Goal: Transaction & Acquisition: Purchase product/service

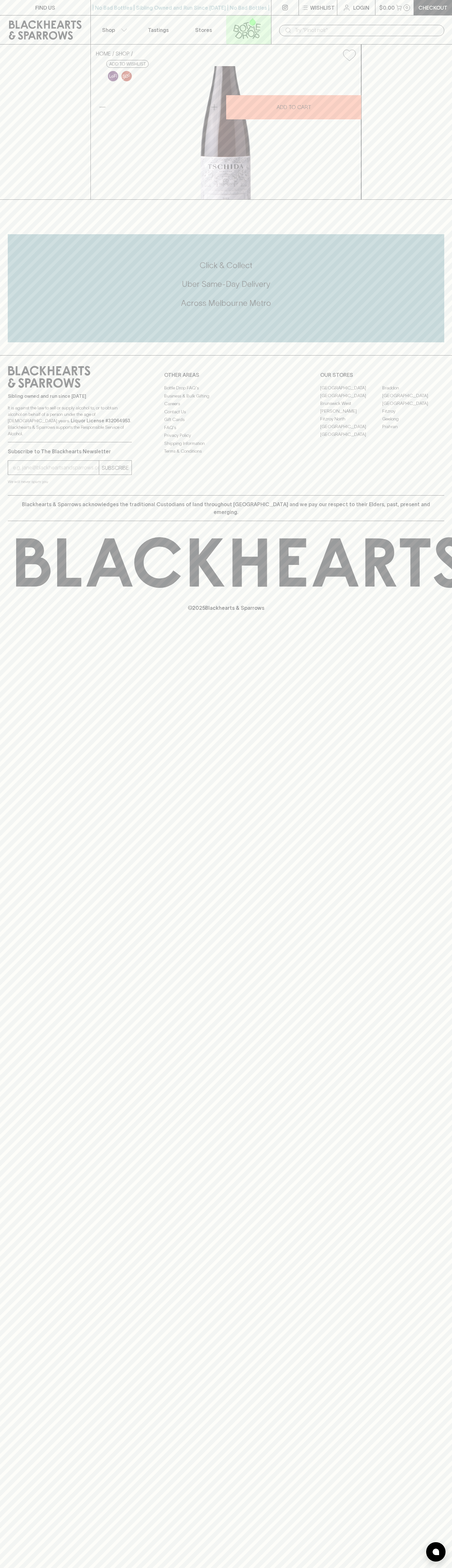
click at [247, 24] on icon at bounding box center [247, 28] width 37 height 21
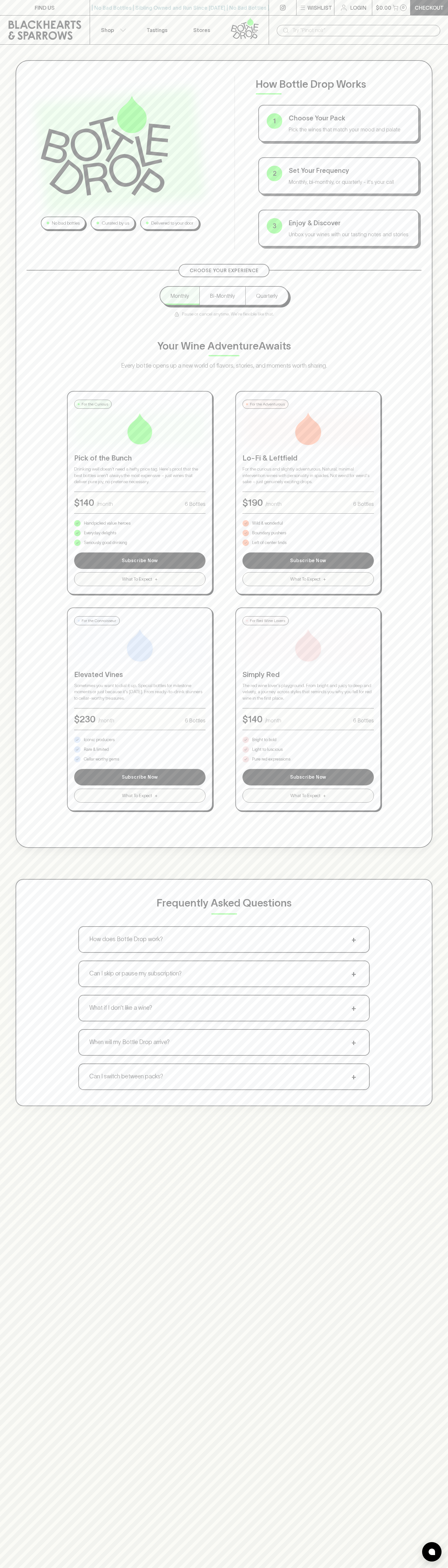
click at [331, 1572] on html "FIND US | No Bad Bottles | Sibling Owned and Run Since [DATE] | No Bad Bottles …" at bounding box center [224, 1014] width 448 height 2028
click at [2, 582] on div "No bad bottles Curated by us Delivered to your door How Bottle Drop Works 1 Cho…" at bounding box center [224, 583] width 448 height 1077
